Goal: Transaction & Acquisition: Subscribe to service/newsletter

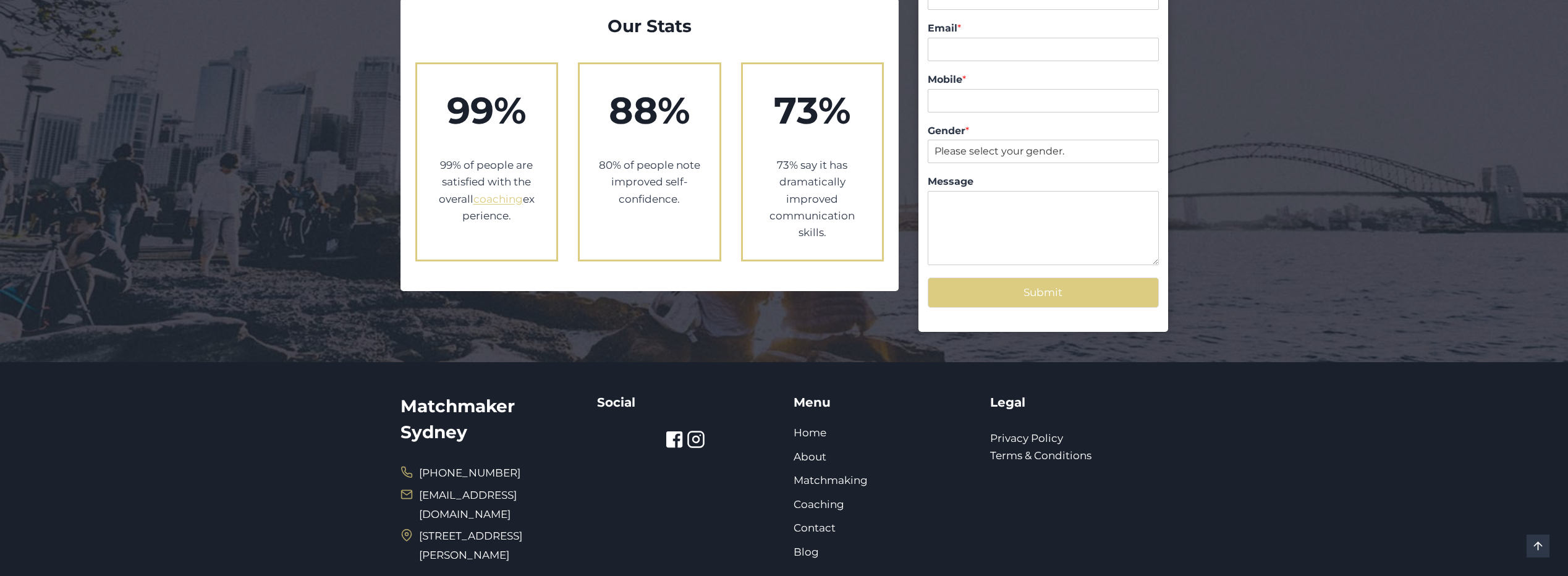
scroll to position [2271, 0]
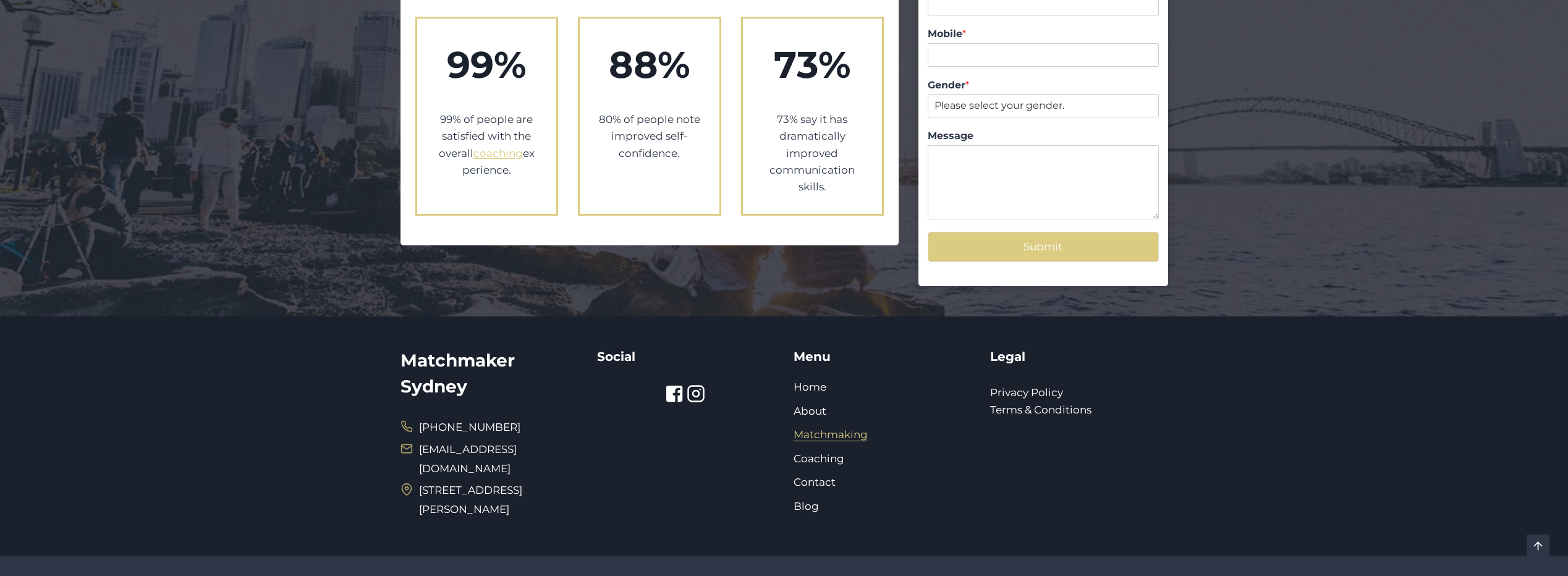
click at [829, 428] on link "Matchmaking" at bounding box center [831, 434] width 74 height 12
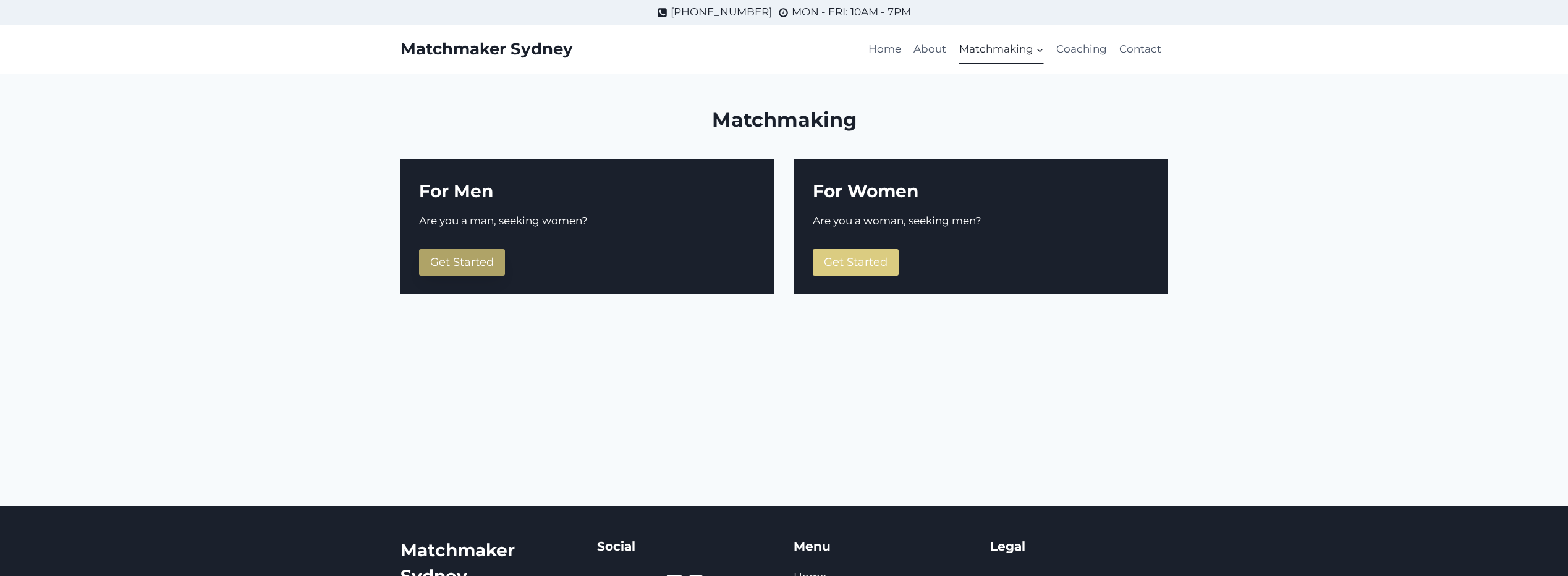
click at [448, 260] on span "Get Started" at bounding box center [461, 262] width 63 height 13
